Goal: Download file/media: Obtain a digital file from the website

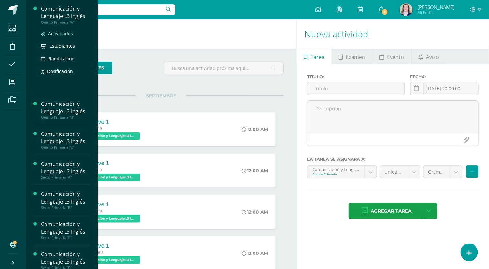
click at [66, 31] on span "Actividades" at bounding box center [60, 33] width 25 height 6
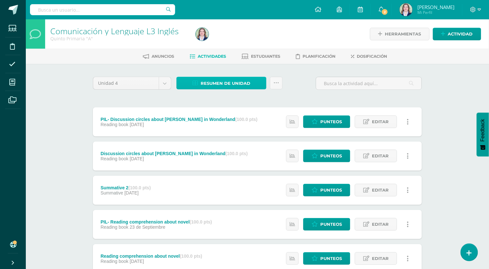
click at [199, 86] on link "Resumen de unidad" at bounding box center [221, 83] width 90 height 13
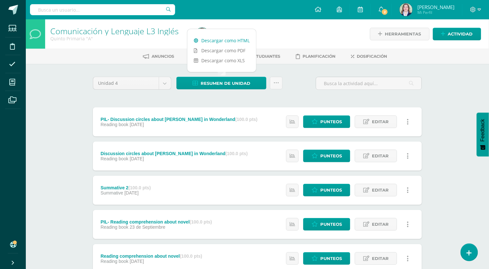
click at [223, 41] on link "Descargar como HTML" at bounding box center [221, 40] width 69 height 10
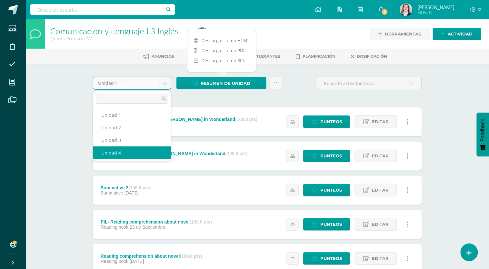
click at [167, 85] on body "Estudiantes Disciplina Asistencia Mis cursos Archivos Soporte Ayuda Reportar un…" at bounding box center [244, 242] width 489 height 485
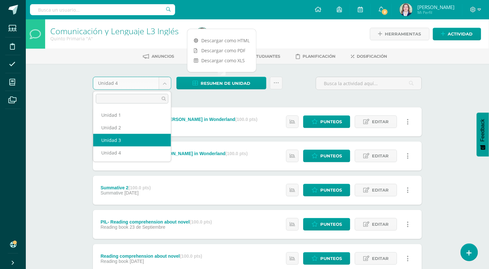
select select "Unidad 3"
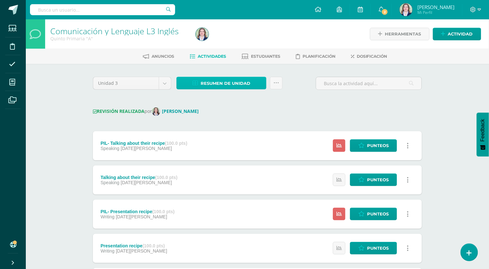
click at [243, 83] on span "Resumen de unidad" at bounding box center [226, 83] width 50 height 12
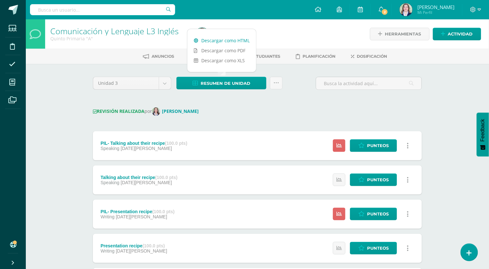
click at [230, 39] on link "Descargar como HTML" at bounding box center [221, 40] width 69 height 10
click at [164, 83] on body "Estudiantes Disciplina Asistencia Mis cursos Archivos Soporte Ayuda Reportar un…" at bounding box center [244, 254] width 489 height 509
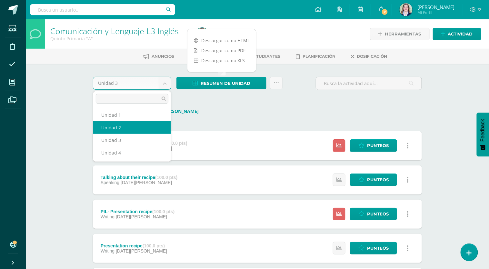
select select "Unidad 2"
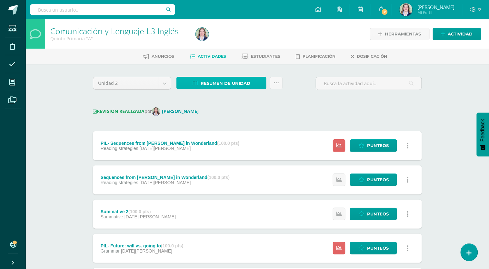
click at [256, 79] on link "Resumen de unidad" at bounding box center [221, 83] width 90 height 13
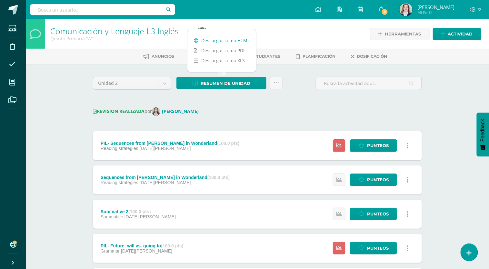
click at [245, 41] on link "Descargar como HTML" at bounding box center [221, 40] width 69 height 10
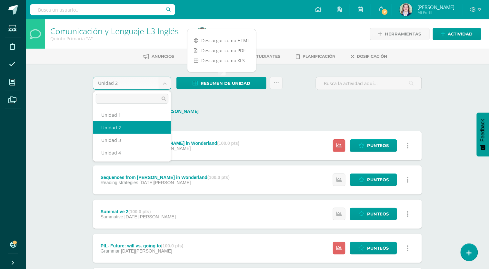
click at [159, 85] on body "Estudiantes Disciplina Asistencia Mis cursos Archivos Soporte Ayuda Reportar un…" at bounding box center [244, 254] width 489 height 509
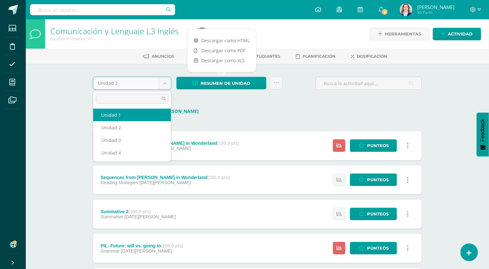
select select "Unidad 1"
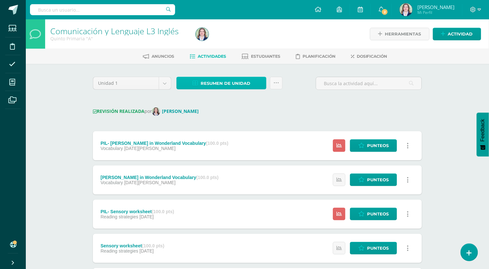
click at [255, 80] on link "Resumen de unidad" at bounding box center [221, 83] width 90 height 13
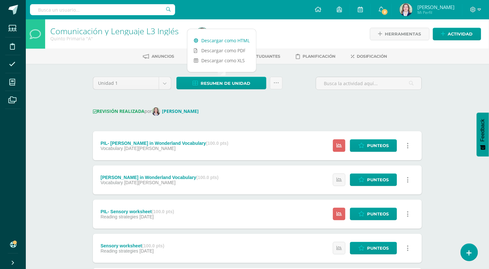
click at [239, 42] on link "Descargar como HTML" at bounding box center [221, 40] width 69 height 10
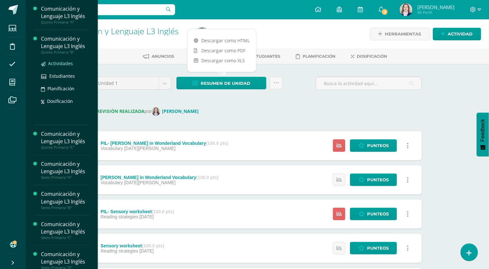
click at [54, 62] on span "Actividades" at bounding box center [60, 63] width 25 height 6
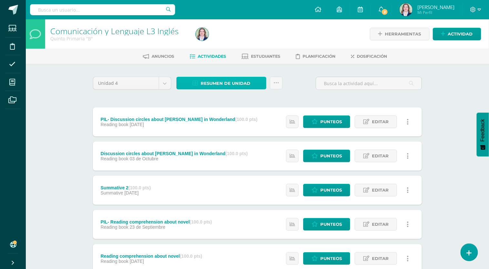
click at [248, 82] on span "Resumen de unidad" at bounding box center [226, 83] width 50 height 12
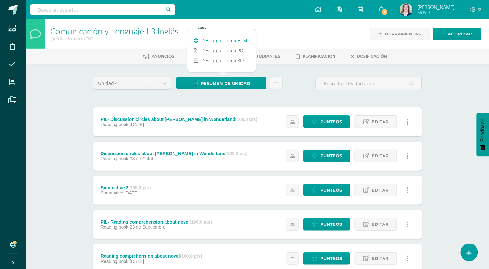
click at [243, 41] on link "Descargar como HTML" at bounding box center [221, 40] width 69 height 10
click at [157, 81] on body "Estudiantes Disciplina Asistencia Mis cursos Archivos Soporte Ayuda Reportar un…" at bounding box center [244, 242] width 489 height 485
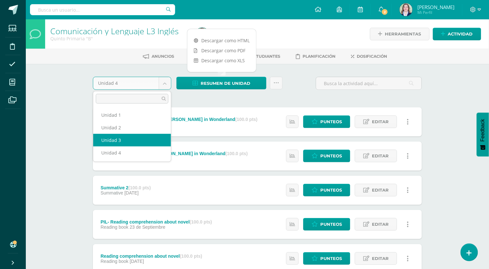
select select "Unidad 3"
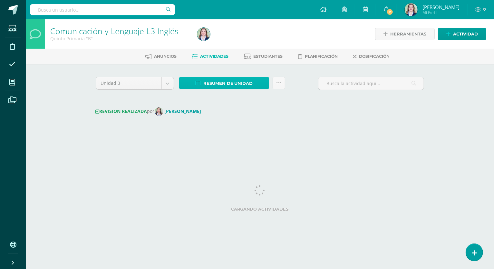
click at [230, 81] on span "Resumen de unidad" at bounding box center [229, 83] width 50 height 12
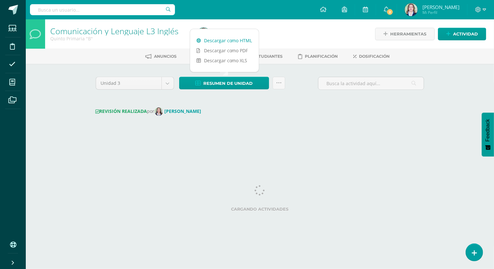
click at [240, 40] on link "Descargar como HTML" at bounding box center [224, 40] width 69 height 10
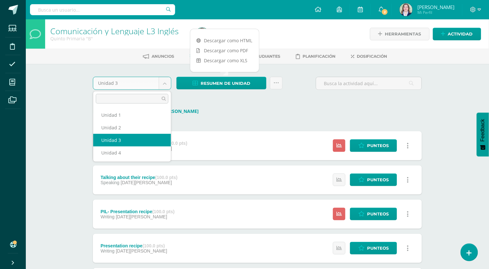
click at [163, 85] on body "Estudiantes Disciplina Asistencia Mis cursos Archivos Soporte Ayuda Reportar un…" at bounding box center [244, 254] width 489 height 509
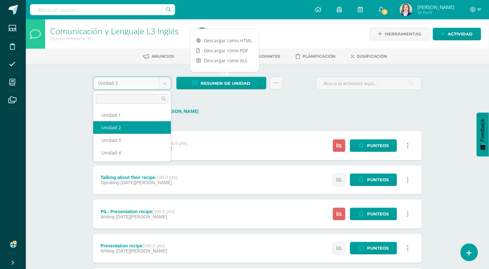
select select "Unidad 2"
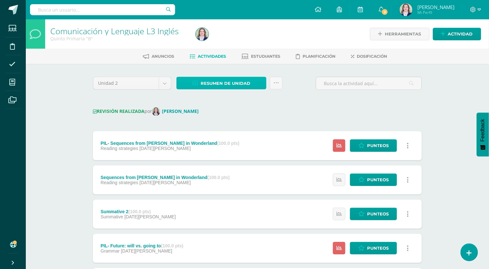
click at [255, 83] on link "Resumen de unidad" at bounding box center [221, 83] width 90 height 13
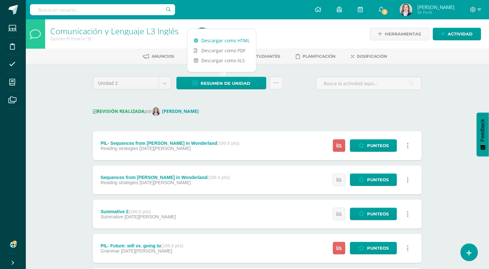
click at [247, 43] on link "Descargar como HTML" at bounding box center [221, 40] width 69 height 10
click at [318, 107] on div "REVISIÓN REALIZADA por [PERSON_NAME]" at bounding box center [257, 111] width 329 height 8
click at [167, 85] on body "Estudiantes Disciplina Asistencia Mis cursos Archivos Soporte Ayuda Reportar un…" at bounding box center [244, 254] width 489 height 509
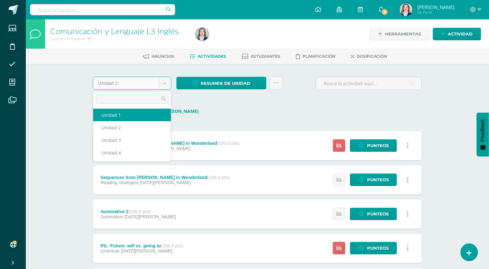
select select "Unidad 1"
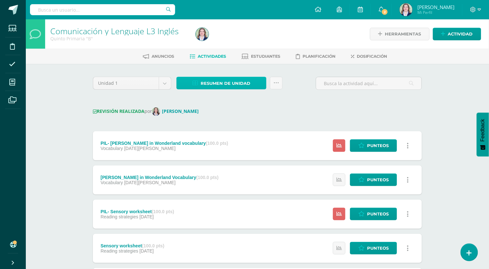
click at [251, 83] on link "Resumen de unidad" at bounding box center [221, 83] width 90 height 13
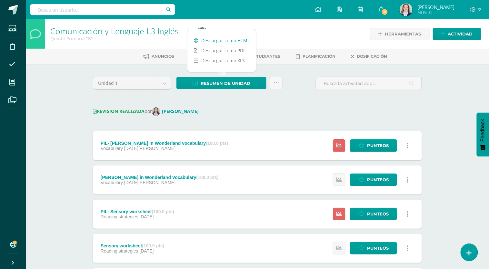
click at [248, 41] on link "Descargar como HTML" at bounding box center [221, 40] width 69 height 10
click at [452, 148] on div "Comunicación y Lenguaje L3 Inglés Quinto Primaria "B" Herramientas Detalle de a…" at bounding box center [257, 263] width 463 height 489
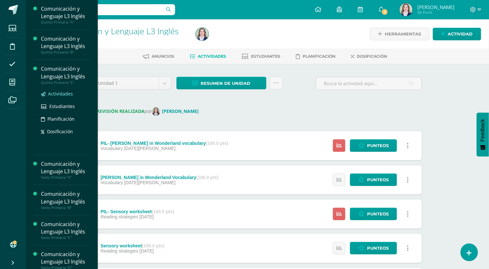
click at [54, 93] on span "Actividades" at bounding box center [60, 94] width 25 height 6
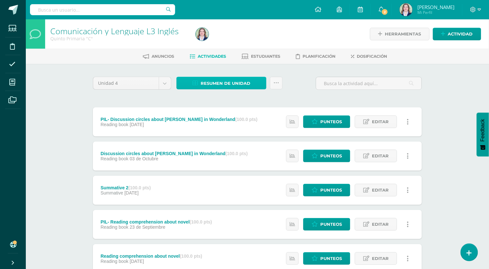
click at [234, 83] on span "Resumen de unidad" at bounding box center [226, 83] width 50 height 12
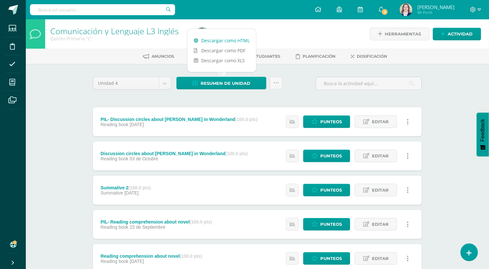
click at [234, 42] on link "Descargar como HTML" at bounding box center [221, 40] width 69 height 10
click at [166, 85] on body "Estudiantes Disciplina Asistencia Mis cursos Archivos Soporte Ayuda Reportar un…" at bounding box center [244, 242] width 489 height 485
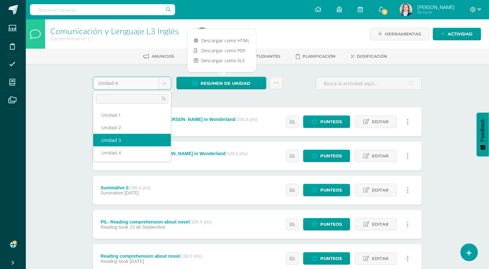
select select "Unidad 3"
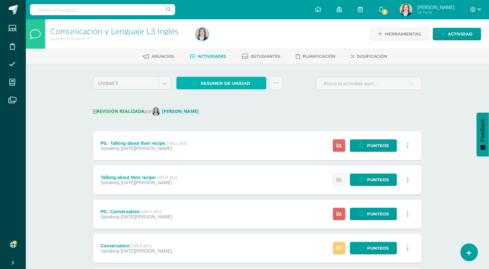
click at [206, 85] on span "Resumen de unidad" at bounding box center [226, 83] width 50 height 12
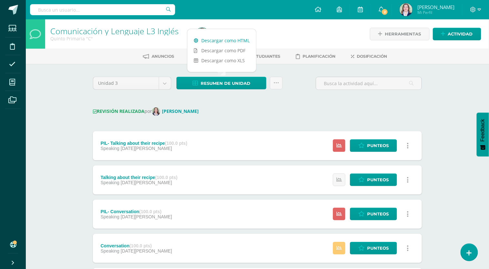
click at [221, 39] on link "Descargar como HTML" at bounding box center [221, 40] width 69 height 10
click at [164, 85] on body "Estudiantes Disciplina Asistencia Mis cursos Archivos Soporte Ayuda Reportar un…" at bounding box center [244, 254] width 489 height 509
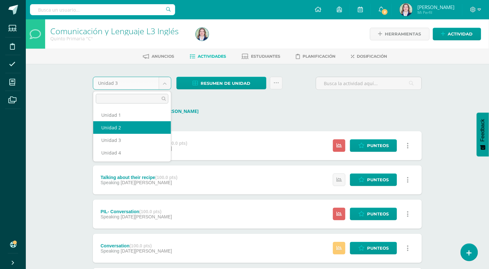
select select "Unidad 2"
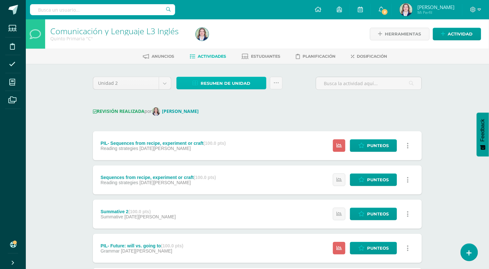
click at [196, 78] on link "Resumen de unidad" at bounding box center [221, 83] width 90 height 13
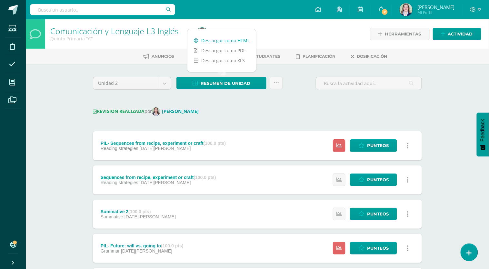
click at [211, 38] on link "Descargar como HTML" at bounding box center [221, 40] width 69 height 10
click at [445, 95] on div "Comunicación y Lenguaje L3 Inglés Quinto Primaria "C" Herramientas Detalle de a…" at bounding box center [257, 263] width 463 height 489
click at [164, 84] on body "Estudiantes Disciplina Asistencia Mis cursos Archivos Soporte Ayuda Reportar un…" at bounding box center [244, 254] width 489 height 509
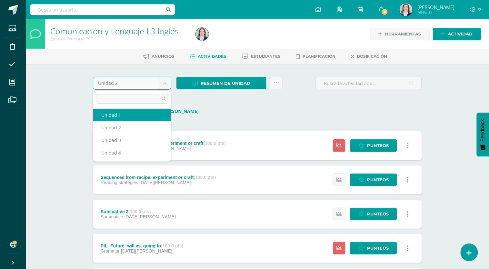
select select "Unidad 1"
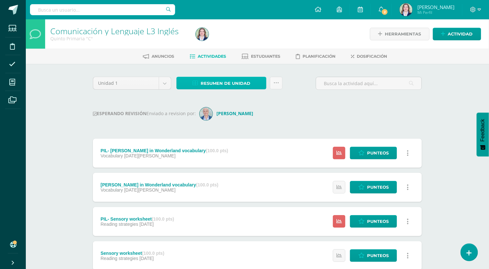
click at [251, 85] on link "Resumen de unidad" at bounding box center [221, 83] width 90 height 13
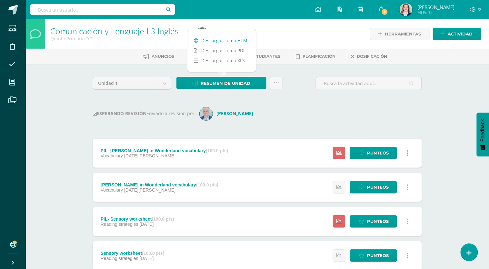
click at [242, 41] on link "Descargar como HTML" at bounding box center [221, 40] width 69 height 10
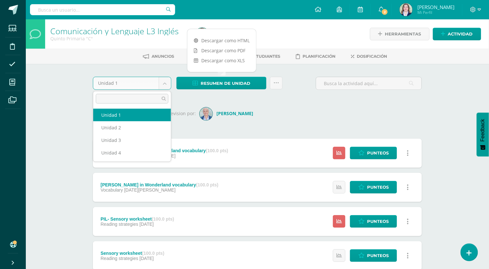
click at [164, 86] on body "Estudiantes Disciplina Asistencia Mis cursos Archivos Soporte Ayuda Reportar un…" at bounding box center [244, 258] width 489 height 516
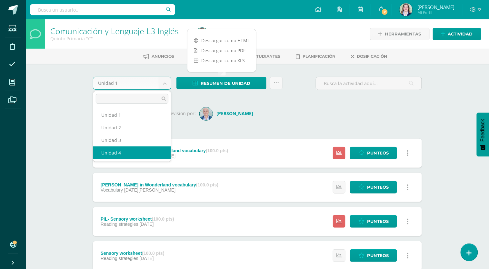
select select "Unidad 4"
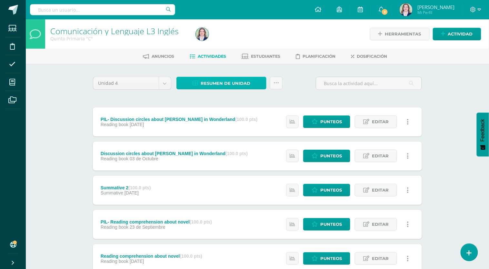
click at [225, 85] on span "Resumen de unidad" at bounding box center [226, 83] width 50 height 12
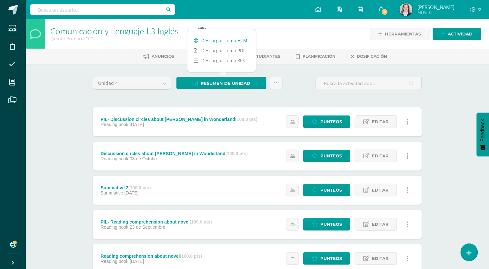
click at [234, 40] on link "Descargar como HTML" at bounding box center [221, 40] width 69 height 10
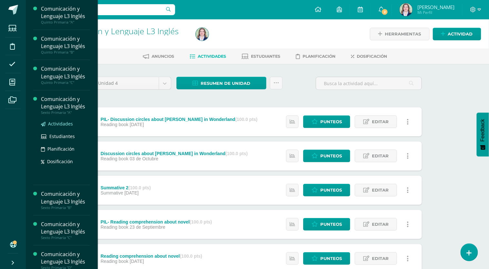
click at [57, 123] on span "Actividades" at bounding box center [60, 124] width 25 height 6
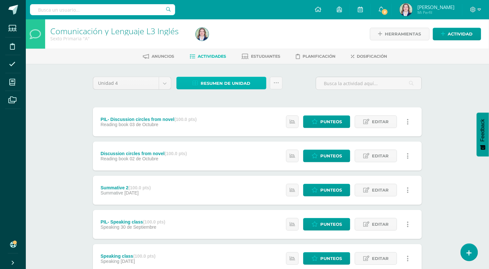
click at [196, 82] on icon at bounding box center [195, 83] width 5 height 5
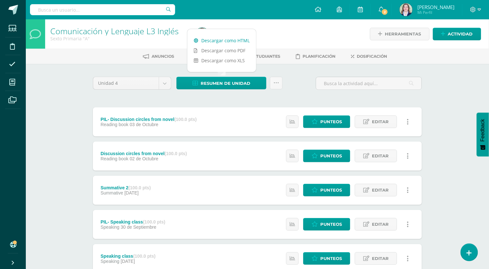
click at [207, 38] on link "Descargar como HTML" at bounding box center [221, 40] width 69 height 10
click at [164, 84] on body "Estudiantes Disciplina Asistencia Mis cursos Archivos Soporte Ayuda Reportar un…" at bounding box center [244, 242] width 489 height 485
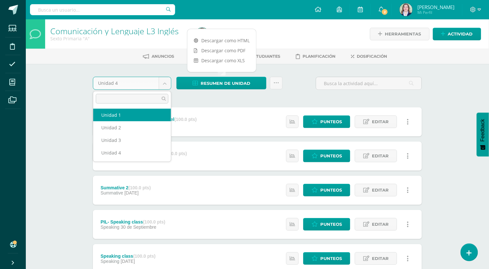
select select "Unidad 1"
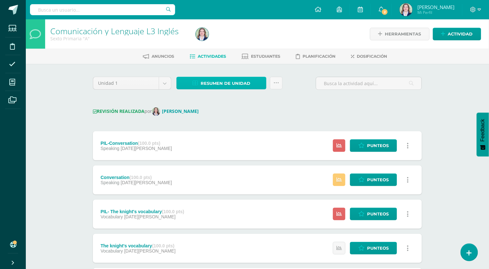
click at [236, 82] on span "Resumen de unidad" at bounding box center [226, 83] width 50 height 12
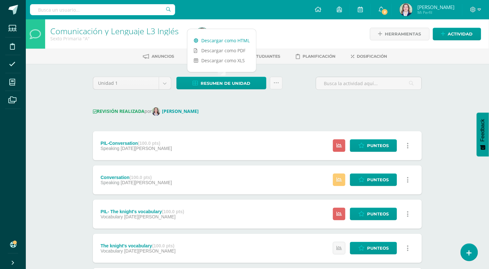
click at [234, 39] on link "Descargar como HTML" at bounding box center [221, 40] width 69 height 10
click at [164, 84] on body "Estudiantes Disciplina Asistencia Mis cursos Archivos Soporte Ayuda Reportar un…" at bounding box center [244, 254] width 489 height 509
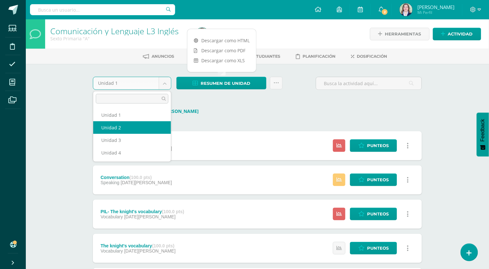
select select "Unidad 2"
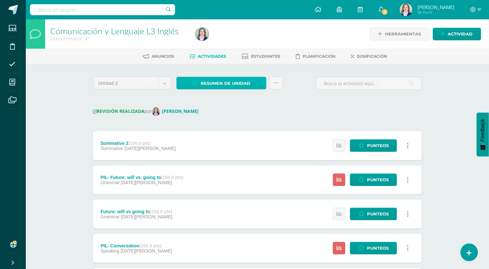
click at [232, 85] on span "Resumen de unidad" at bounding box center [226, 83] width 50 height 12
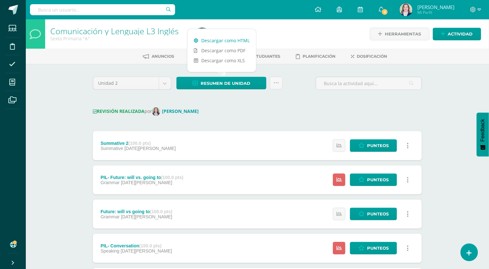
click at [239, 40] on link "Descargar como HTML" at bounding box center [221, 40] width 69 height 10
click at [160, 81] on body "Estudiantes Disciplina Asistencia Mis cursos Archivos Soporte Ayuda Reportar un…" at bounding box center [244, 254] width 489 height 509
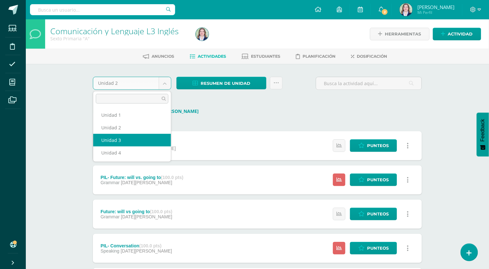
select select "Unidad 3"
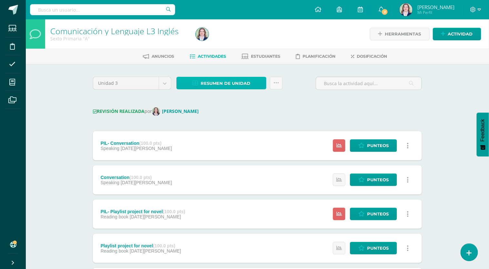
click at [243, 86] on span "Resumen de unidad" at bounding box center [226, 83] width 50 height 12
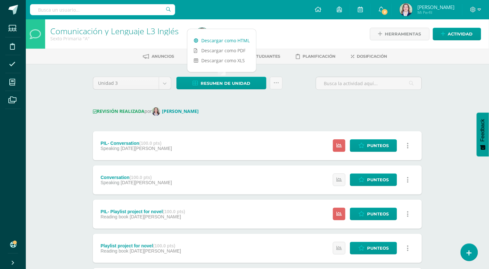
click at [236, 37] on link "Descargar como HTML" at bounding box center [221, 40] width 69 height 10
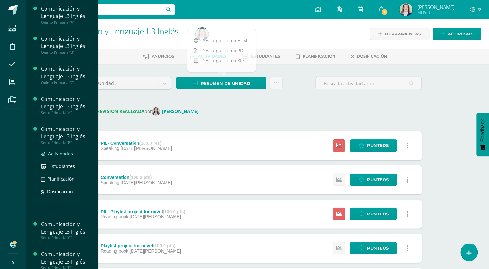
click at [53, 152] on span "Actividades" at bounding box center [60, 154] width 25 height 6
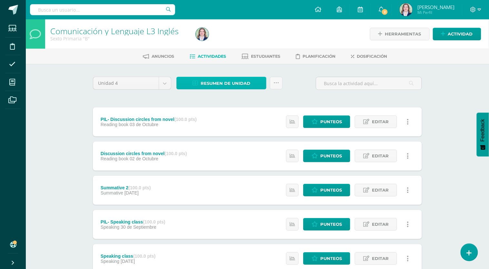
click at [244, 86] on span "Resumen de unidad" at bounding box center [226, 83] width 50 height 12
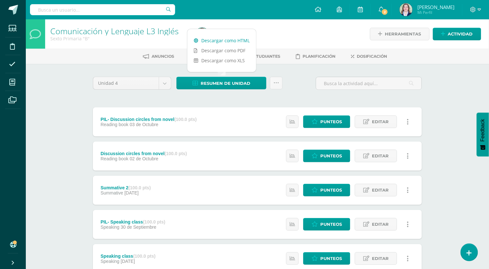
click at [233, 41] on link "Descargar como HTML" at bounding box center [221, 40] width 69 height 10
click at [80, 59] on ul "Anuncios Actividades Estudiantes Planificación Dosificación" at bounding box center [265, 56] width 463 height 11
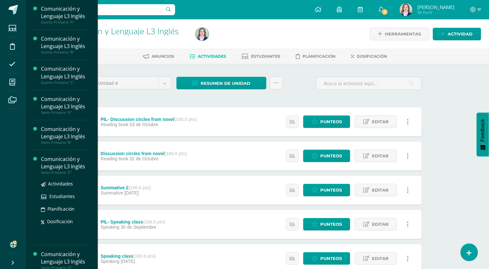
click at [69, 164] on div "Comunicación y Lenguaje L3 Inglés" at bounding box center [65, 162] width 49 height 15
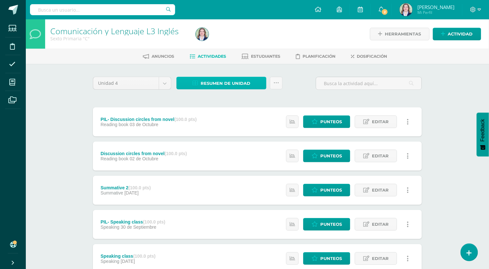
click at [234, 83] on span "Resumen de unidad" at bounding box center [226, 83] width 50 height 12
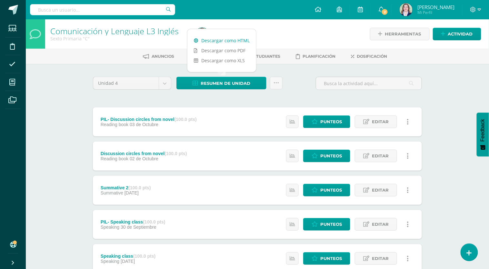
click at [238, 40] on link "Descargar como HTML" at bounding box center [221, 40] width 69 height 10
click at [197, 101] on div "Unidad 4 Unidad 1 Unidad 2 Unidad 3 Unidad 4 Resumen de unidad Subir actividade…" at bounding box center [257, 274] width 334 height 395
click at [168, 86] on body "Estudiantes Disciplina Asistencia Mis cursos Archivos Soporte Ayuda Reportar un…" at bounding box center [244, 242] width 489 height 485
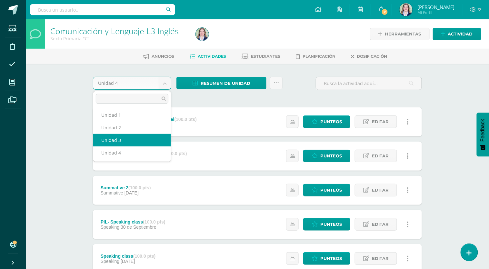
select select "Unidad 3"
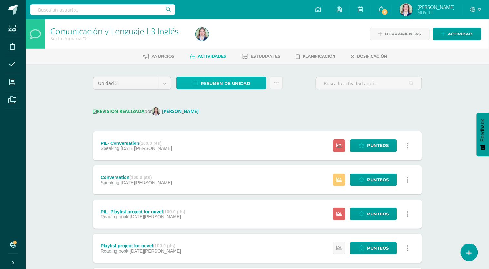
click at [231, 82] on span "Resumen de unidad" at bounding box center [226, 83] width 50 height 12
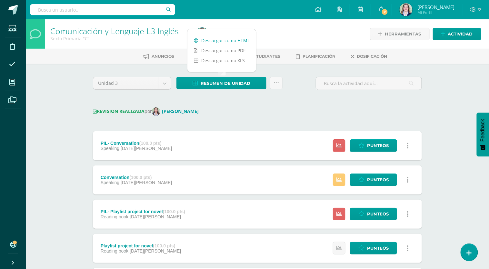
click at [242, 42] on link "Descargar como HTML" at bounding box center [221, 40] width 69 height 10
click at [310, 108] on div "REVISIÓN REALIZADA por [PERSON_NAME]" at bounding box center [257, 111] width 329 height 8
click at [165, 82] on body "Estudiantes Disciplina Asistencia Mis cursos Archivos Soporte Ayuda Reportar un…" at bounding box center [244, 254] width 489 height 509
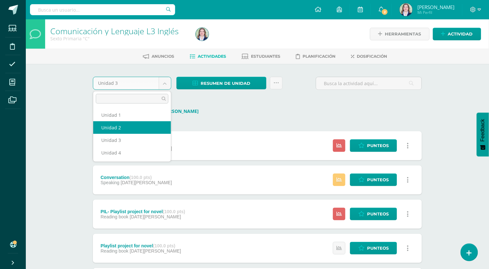
select select "Unidad 2"
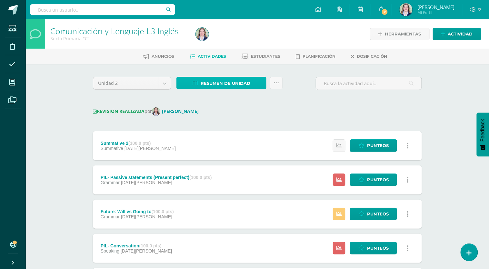
click at [201, 86] on span "Resumen de unidad" at bounding box center [226, 83] width 50 height 12
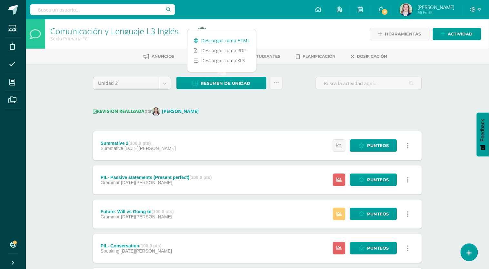
click at [216, 40] on link "Descargar como HTML" at bounding box center [221, 40] width 69 height 10
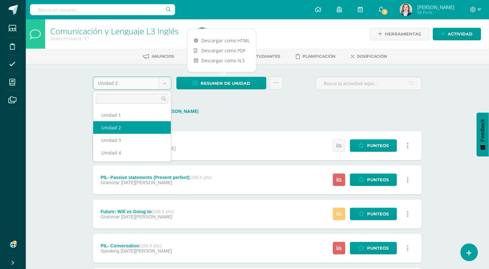
click at [163, 85] on body "Estudiantes Disciplina Asistencia Mis cursos Archivos Soporte Ayuda Reportar un…" at bounding box center [244, 254] width 489 height 509
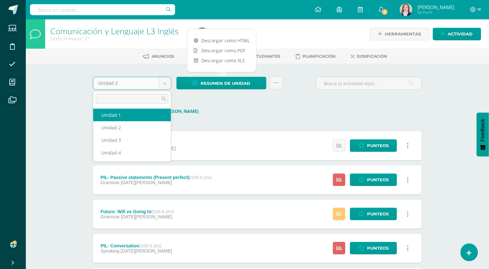
select select "Unidad 1"
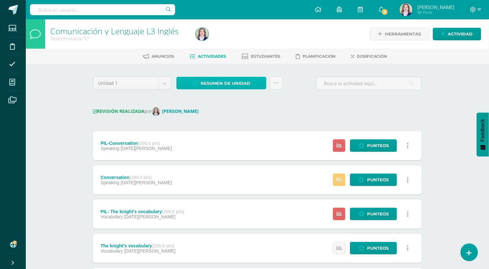
click at [216, 80] on span "Resumen de unidad" at bounding box center [226, 83] width 50 height 12
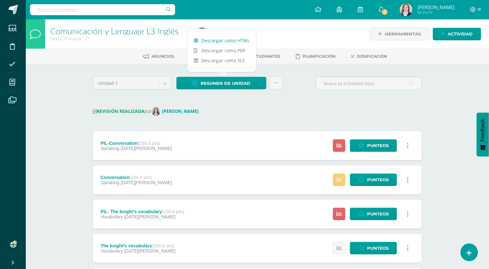
click at [222, 41] on link "Descargar como HTML" at bounding box center [221, 40] width 69 height 10
click at [130, 81] on body "Estudiantes Disciplina Asistencia Mis cursos Archivos Soporte Ayuda Reportar un…" at bounding box center [244, 254] width 489 height 509
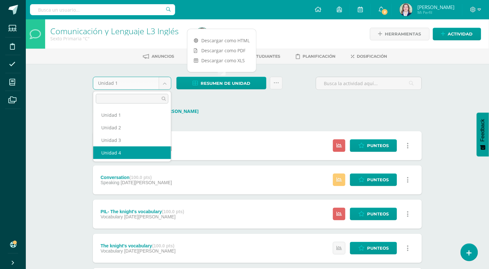
select select "Unidad 4"
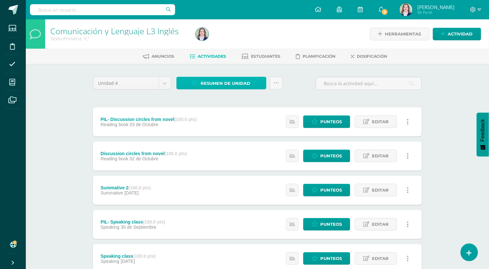
click at [221, 83] on span "Resumen de unidad" at bounding box center [226, 83] width 50 height 12
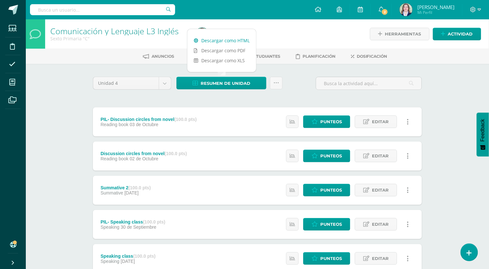
click at [223, 41] on link "Descargar como HTML" at bounding box center [221, 40] width 69 height 10
